Goal: Task Accomplishment & Management: Complete application form

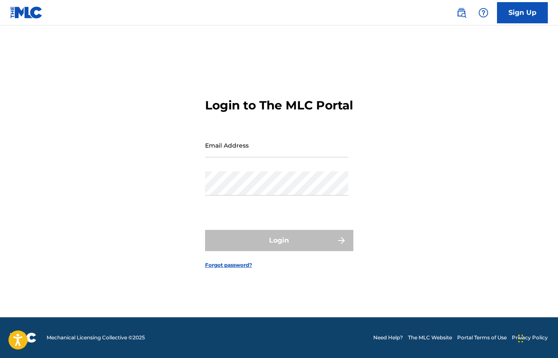
click at [526, 16] on link "Sign Up" at bounding box center [522, 12] width 51 height 21
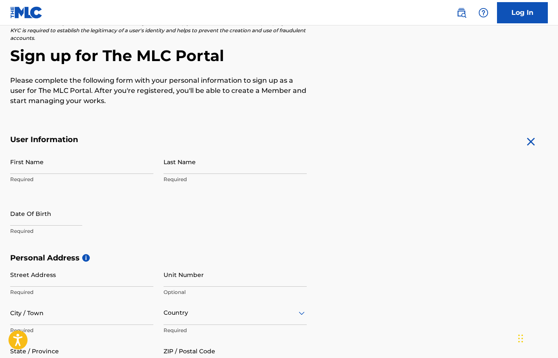
scroll to position [66, 0]
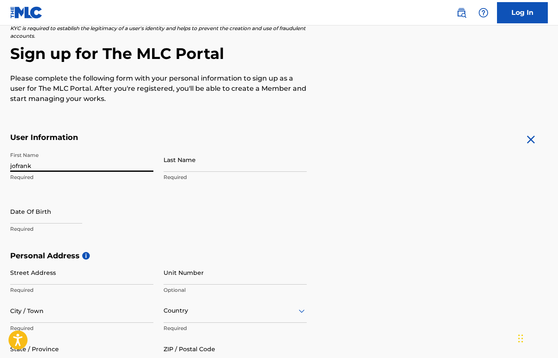
type input "jofrank"
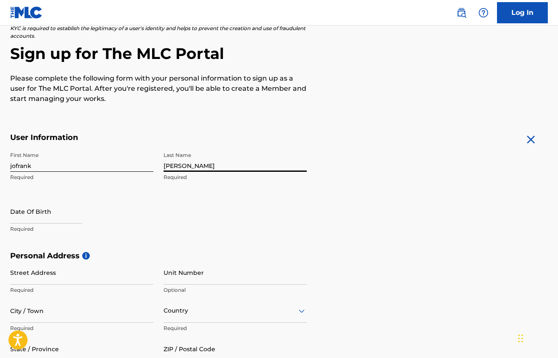
type input "[PERSON_NAME]"
select select "7"
select select "2025"
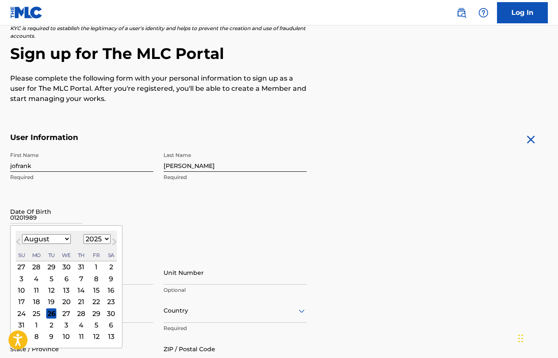
type input "01201989"
click at [108, 240] on button "Next Month" at bounding box center [115, 244] width 14 height 14
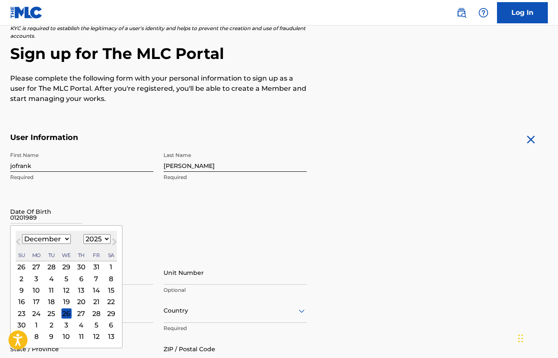
click at [108, 240] on button "Next Month" at bounding box center [115, 244] width 14 height 14
select select "0"
select select "2026"
click at [108, 240] on button "Next Month" at bounding box center [115, 244] width 14 height 14
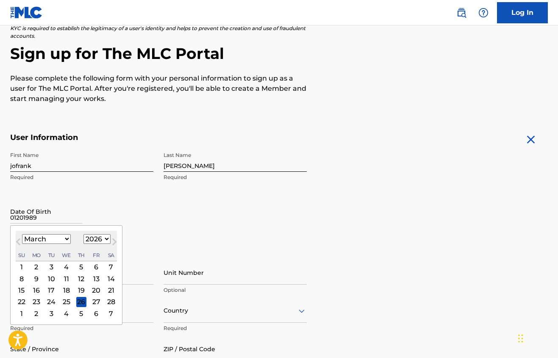
click at [108, 240] on button "Next Month" at bounding box center [115, 244] width 14 height 14
select select "4"
select select "1989"
select select "0"
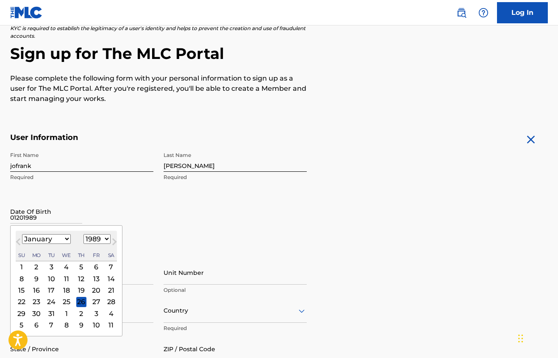
click at [92, 289] on div "20" at bounding box center [96, 290] width 10 height 10
type input "January 20 1989"
select select "1989"
click at [170, 225] on div "First Name jofrank Required Last Name nolasco villaman Required Date Of Birth J…" at bounding box center [158, 199] width 297 height 103
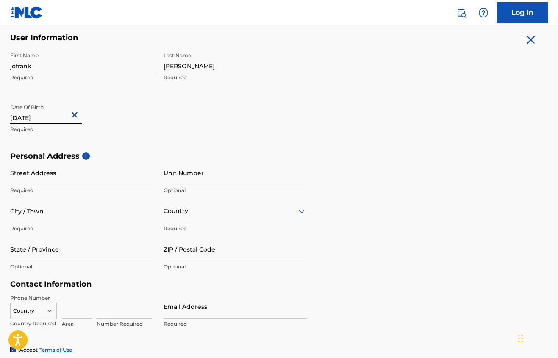
scroll to position [170, 0]
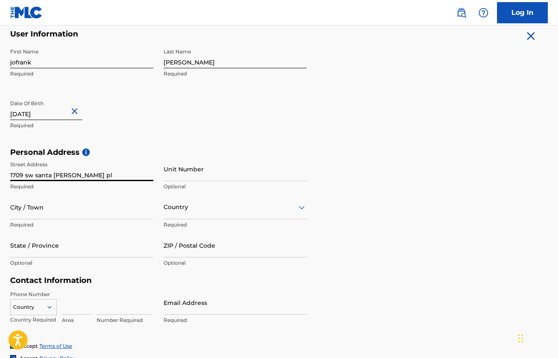
type input "1709 sw santa barbara pl"
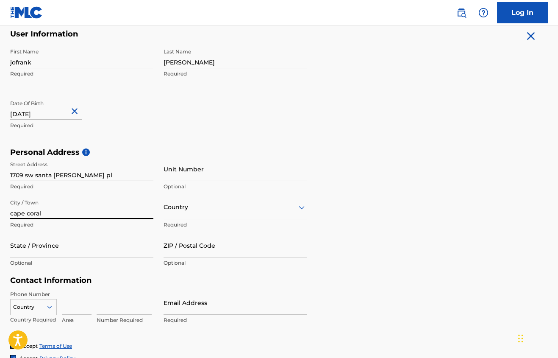
type input "cape coral"
click at [266, 212] on div "Country" at bounding box center [235, 207] width 143 height 24
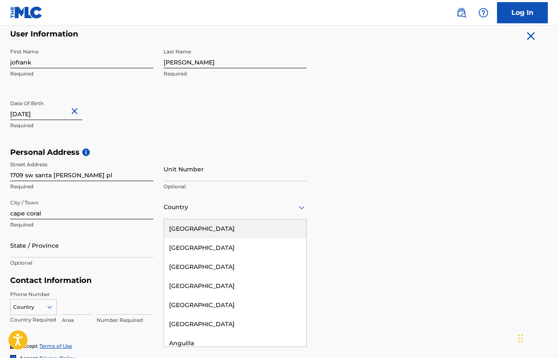
click at [264, 218] on div "Country" at bounding box center [235, 207] width 143 height 24
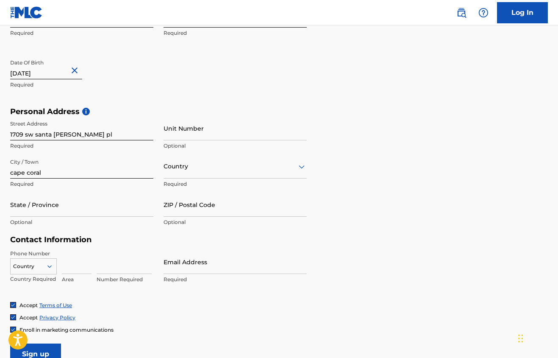
scroll to position [213, 0]
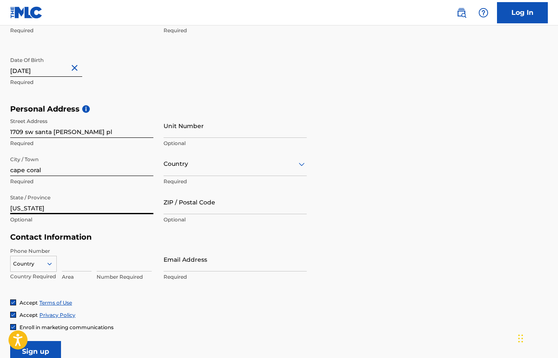
type input "florida"
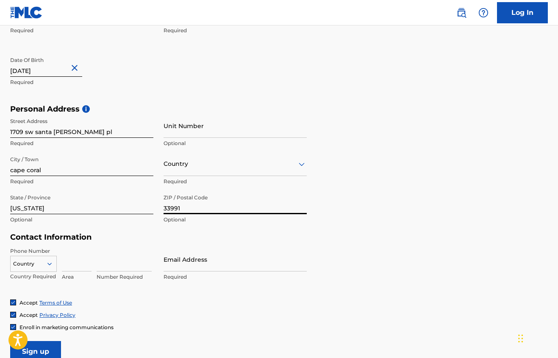
type input "33991"
click at [166, 239] on h5 "Contact Information" at bounding box center [158, 237] width 297 height 10
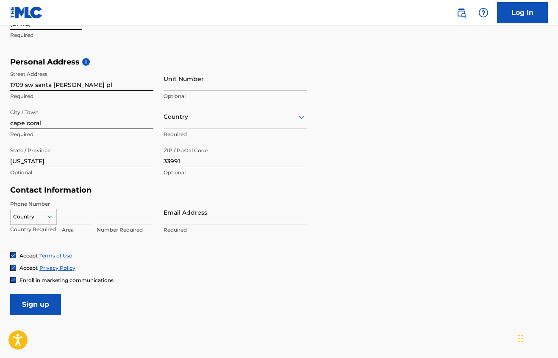
click at [91, 219] on input at bounding box center [77, 212] width 30 height 24
type input "347"
type input "2098347"
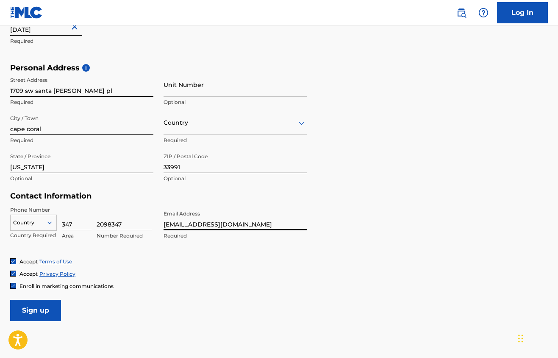
scroll to position [256, 0]
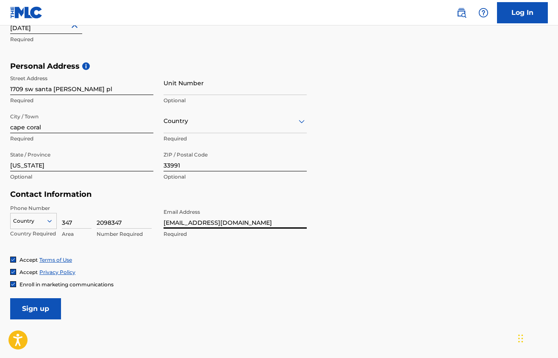
type input "[EMAIL_ADDRESS][DOMAIN_NAME]"
click at [47, 306] on input "Sign up" at bounding box center [35, 308] width 51 height 21
click at [53, 220] on icon at bounding box center [50, 221] width 8 height 8
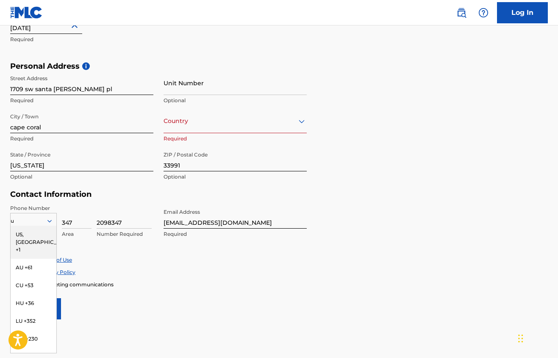
type input "us"
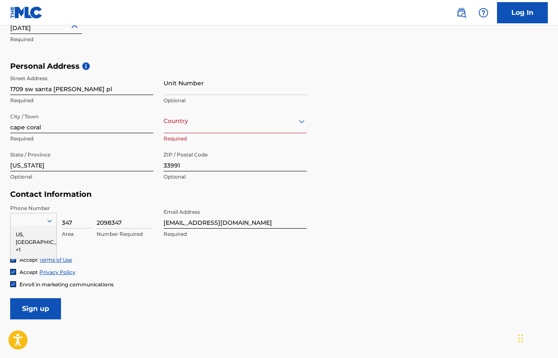
click at [50, 220] on icon at bounding box center [50, 221] width 8 height 8
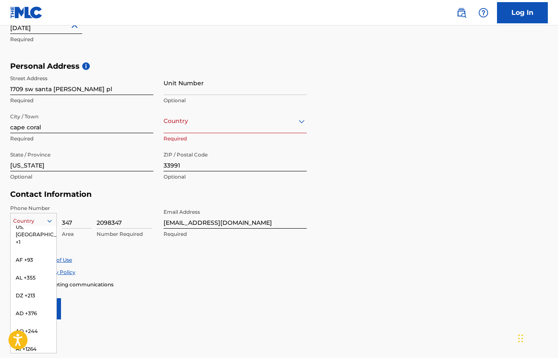
scroll to position [0, 0]
click at [41, 233] on div "US, [GEOGRAPHIC_DATA] +1" at bounding box center [34, 241] width 46 height 33
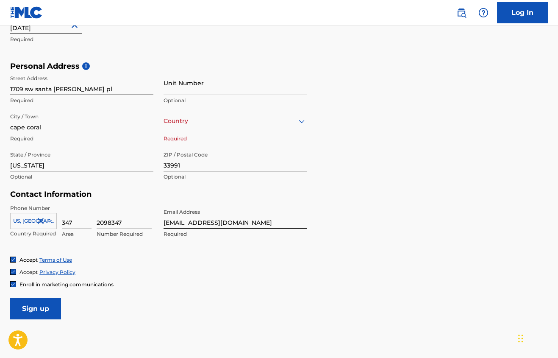
click at [42, 307] on input "Sign up" at bounding box center [35, 308] width 51 height 21
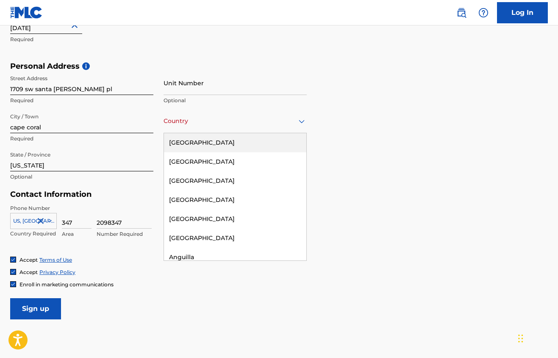
click at [304, 121] on icon at bounding box center [302, 121] width 10 height 10
click at [242, 145] on div "United States" at bounding box center [235, 142] width 142 height 19
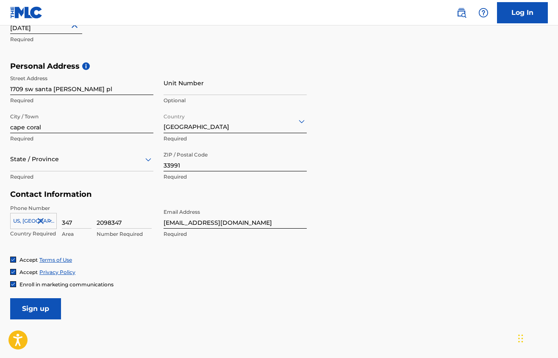
click at [83, 166] on div "State / Province" at bounding box center [81, 159] width 143 height 24
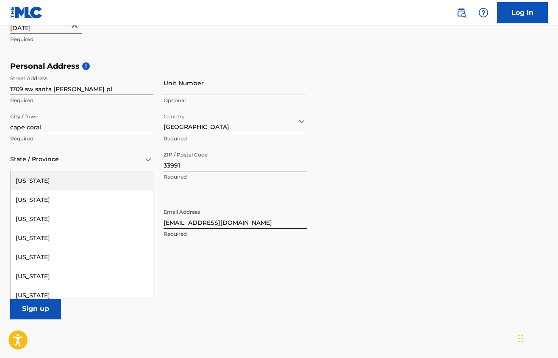
type input "s"
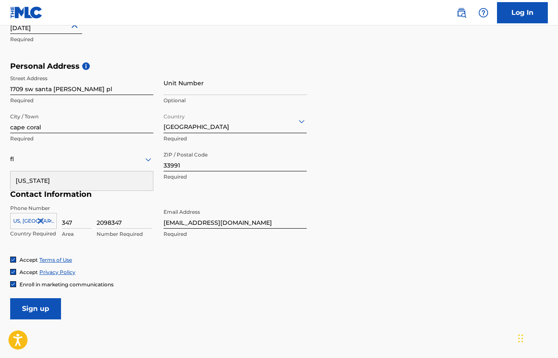
type input "flo"
click at [54, 179] on div "Florida" at bounding box center [82, 180] width 142 height 19
click at [40, 304] on input "Sign up" at bounding box center [35, 308] width 51 height 21
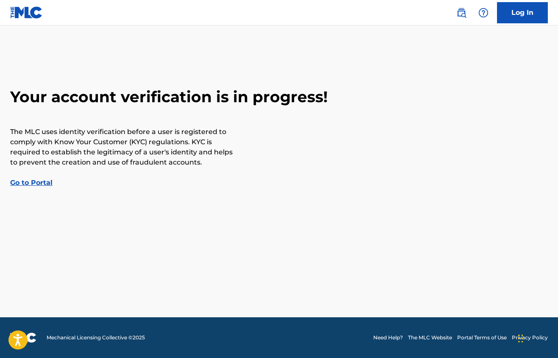
click at [39, 183] on link "Go to Portal" at bounding box center [31, 182] width 42 height 8
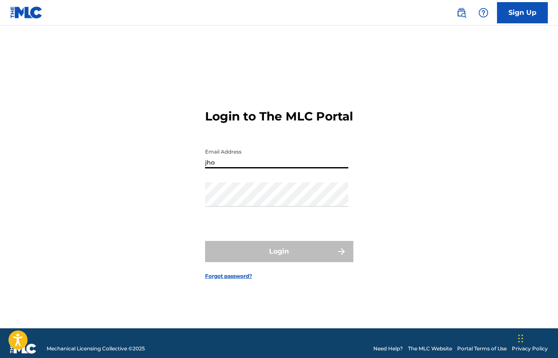
type input "jhom"
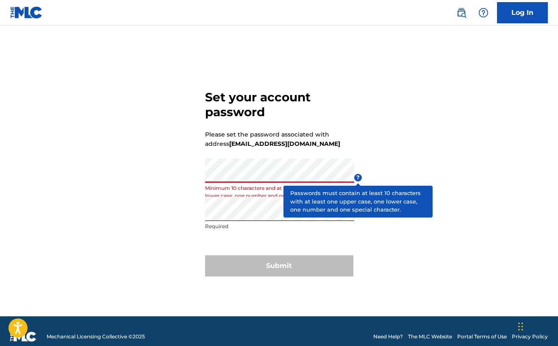
click at [355, 176] on span "?" at bounding box center [358, 178] width 8 height 8
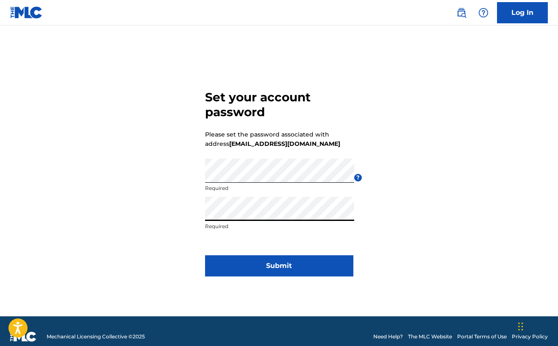
click at [298, 267] on button "Submit" at bounding box center [279, 265] width 148 height 21
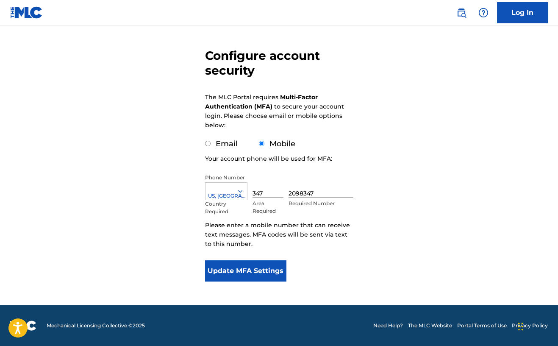
scroll to position [62, 0]
click at [209, 144] on input "Email" at bounding box center [208, 144] width 6 height 6
radio input "true"
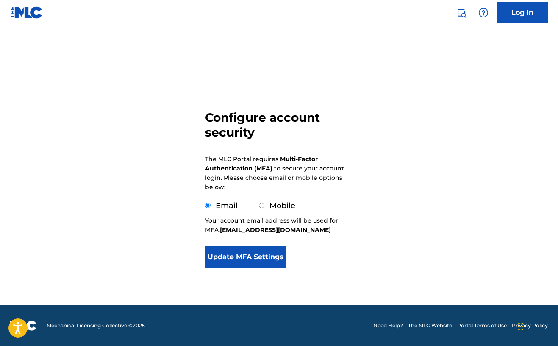
scroll to position [0, 0]
click at [261, 255] on button "Update MFA Settings" at bounding box center [246, 256] width 82 height 21
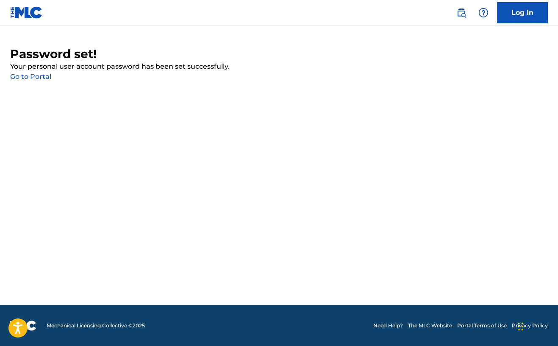
click at [45, 76] on link "Go to Portal" at bounding box center [30, 76] width 41 height 8
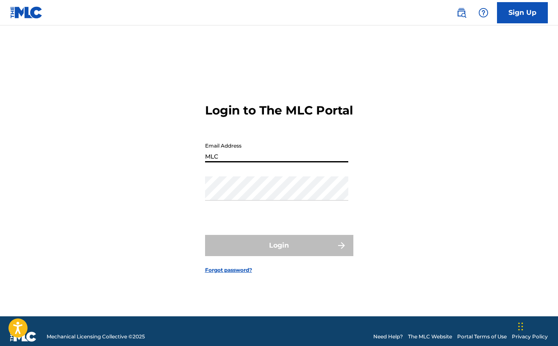
click at [279, 253] on button "Login" at bounding box center [279, 245] width 148 height 21
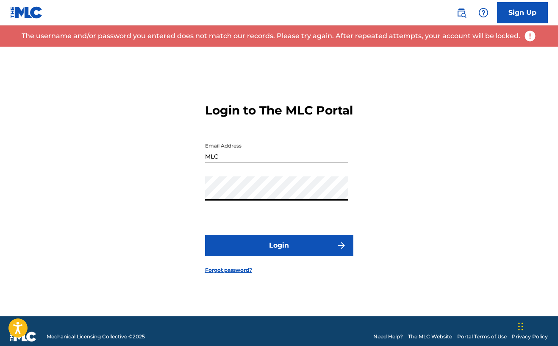
click at [298, 256] on button "Login" at bounding box center [279, 245] width 148 height 21
click at [291, 159] on input "MLC" at bounding box center [276, 150] width 143 height 24
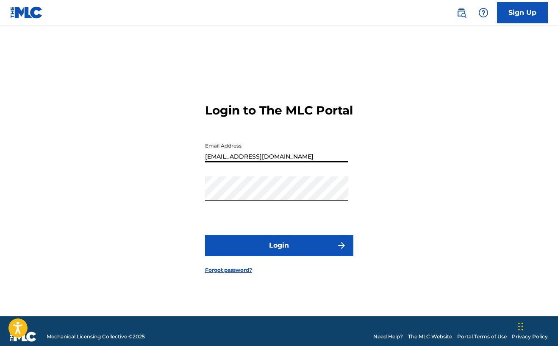
type input "[EMAIL_ADDRESS][DOMAIN_NAME]"
click at [300, 252] on button "Login" at bounding box center [279, 245] width 148 height 21
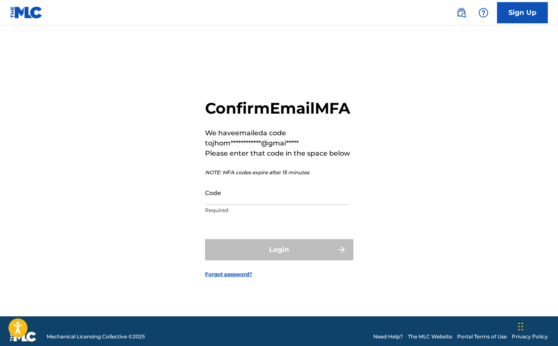
click at [275, 202] on input "Code" at bounding box center [276, 193] width 143 height 24
paste input "669868"
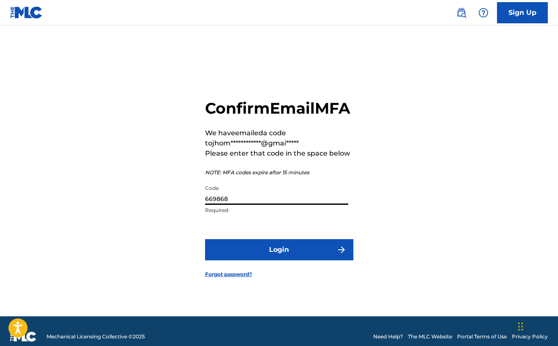
type input "669868"
click at [277, 254] on button "Login" at bounding box center [279, 249] width 148 height 21
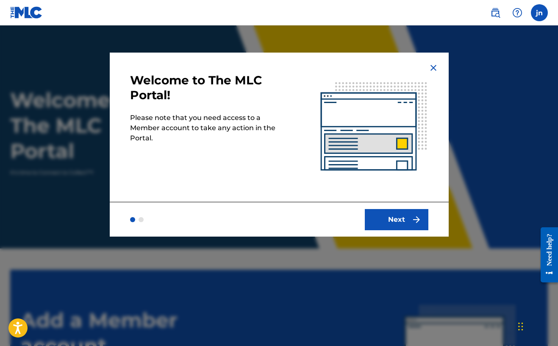
click at [406, 217] on button "Next" at bounding box center [397, 219] width 64 height 21
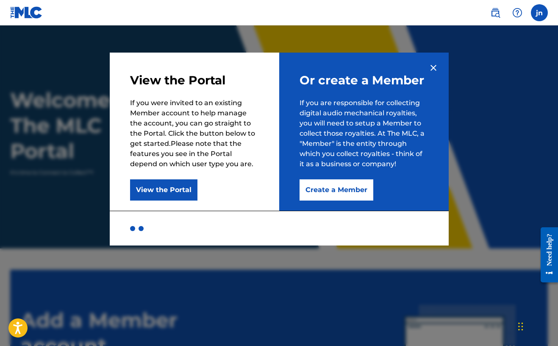
click at [436, 68] on img at bounding box center [434, 68] width 10 height 10
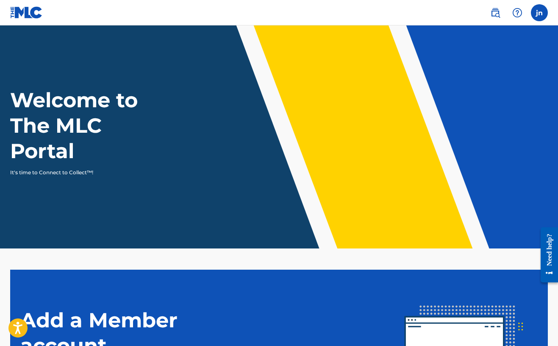
click at [537, 15] on label at bounding box center [539, 12] width 17 height 17
click at [540, 13] on input "jn [PERSON_NAME] [EMAIL_ADDRESS][DOMAIN_NAME] Notification Preferences Profile …" at bounding box center [540, 13] width 0 height 0
click at [94, 105] on h1 "Welcome to The MLC Portal" at bounding box center [89, 125] width 159 height 76
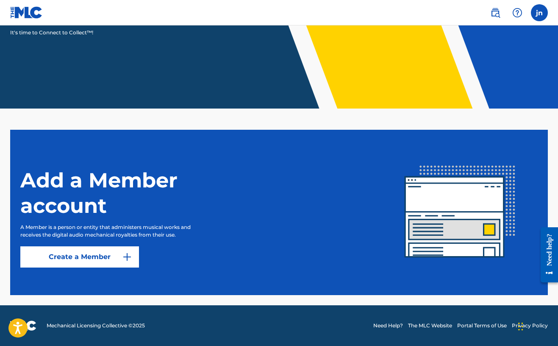
scroll to position [140, 0]
